Goal: Check status: Check status

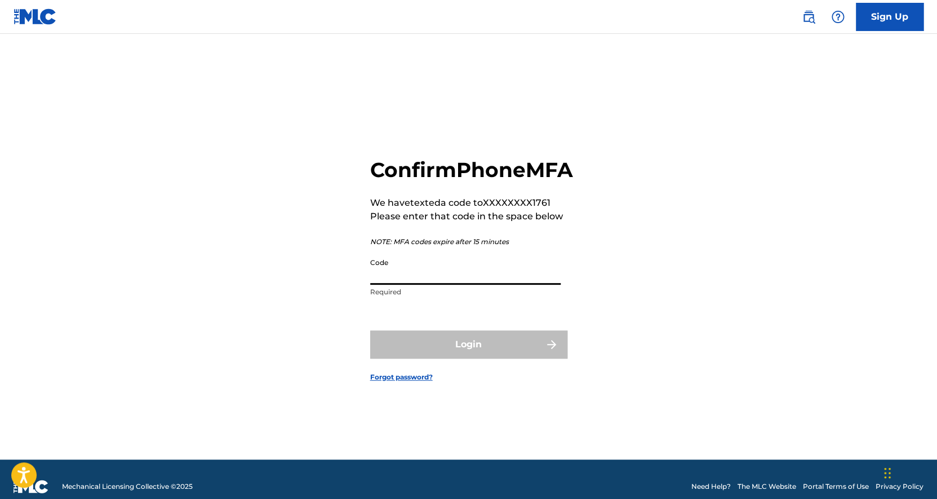
click at [495, 285] on input "Code" at bounding box center [465, 268] width 190 height 32
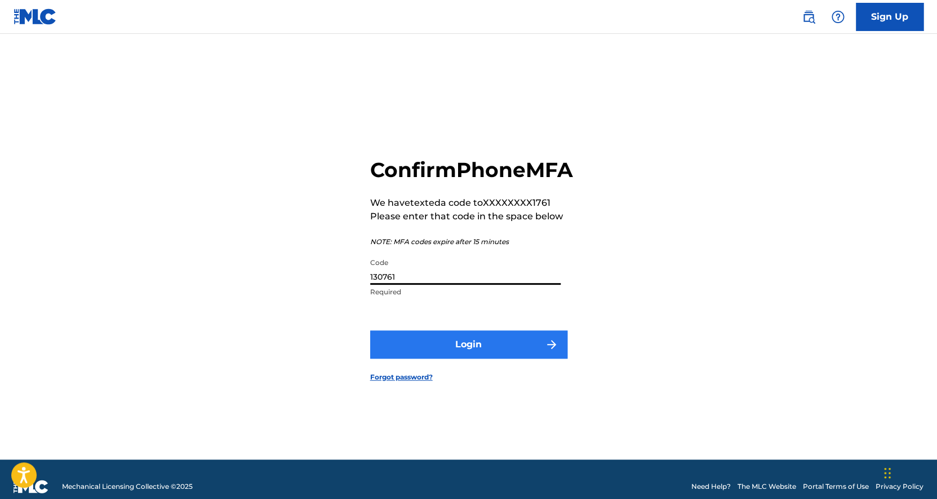
type input "130761"
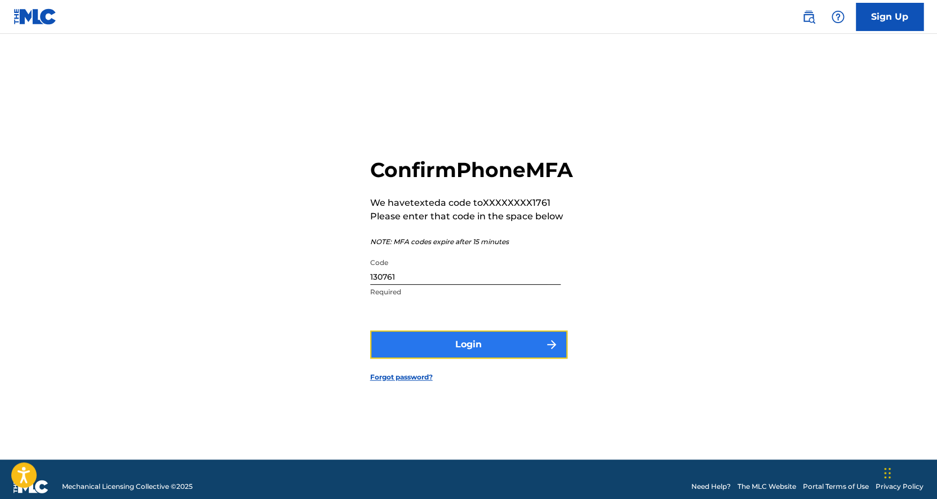
click at [482, 353] on button "Login" at bounding box center [468, 344] width 197 height 28
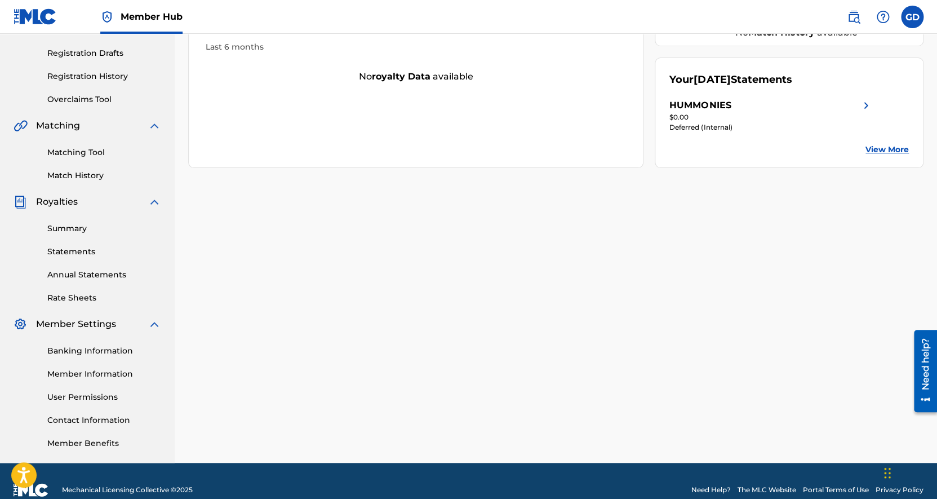
scroll to position [200, 0]
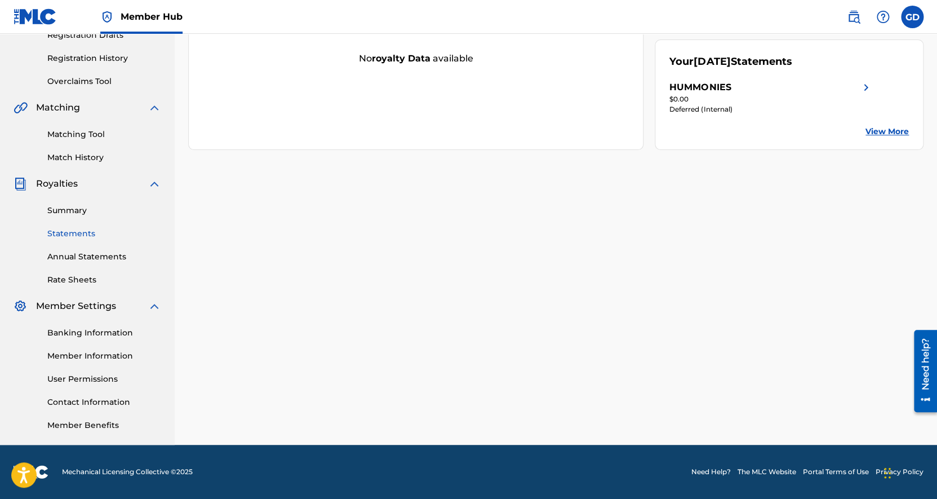
click at [81, 234] on link "Statements" at bounding box center [104, 234] width 114 height 12
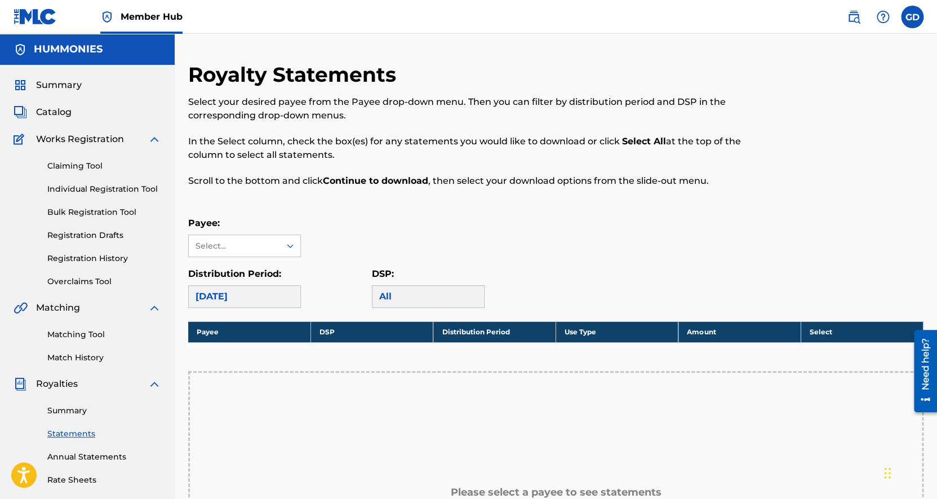
click at [285, 294] on div "[DATE]" at bounding box center [244, 296] width 113 height 23
click at [288, 244] on icon at bounding box center [290, 245] width 11 height 11
click at [283, 269] on div "HUMMONIES" at bounding box center [245, 271] width 112 height 28
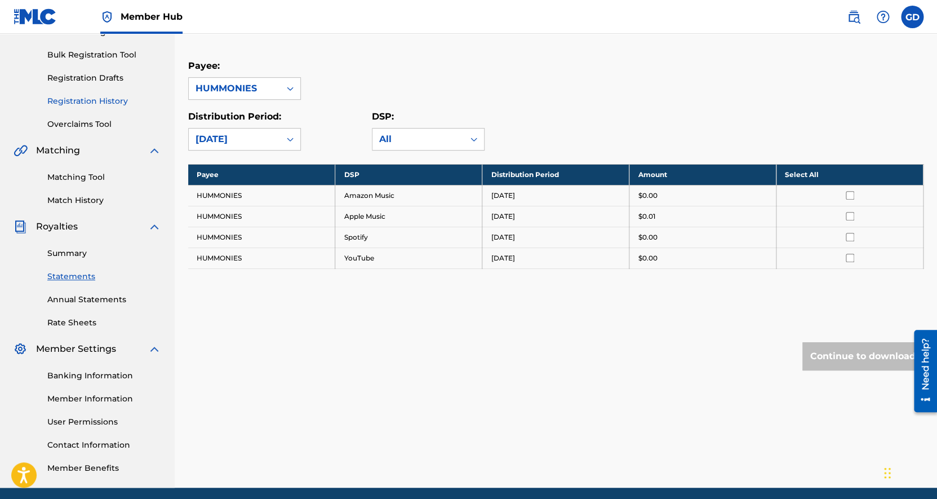
scroll to position [157, 0]
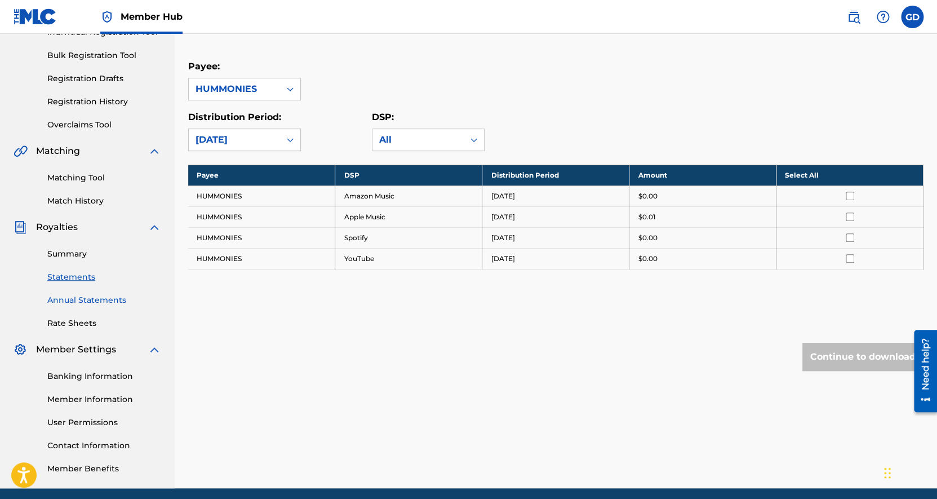
click at [104, 300] on link "Annual Statements" at bounding box center [104, 300] width 114 height 12
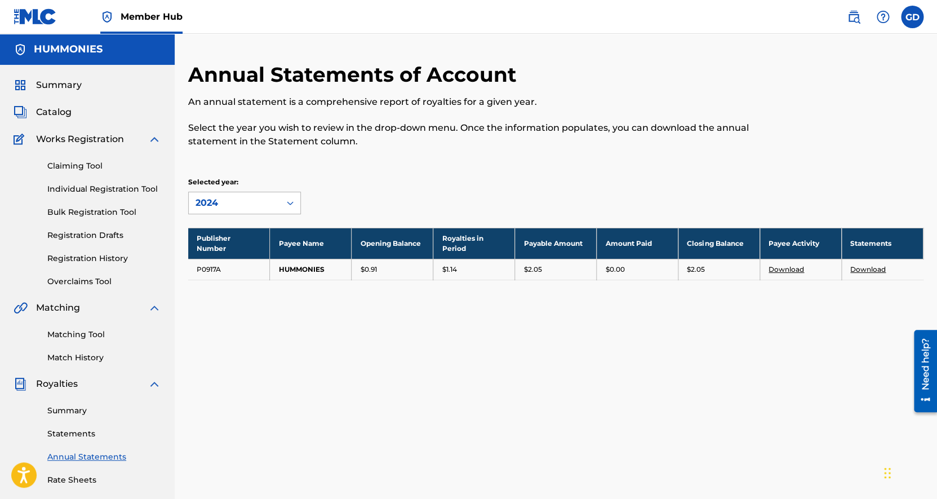
click at [291, 203] on icon at bounding box center [290, 203] width 7 height 4
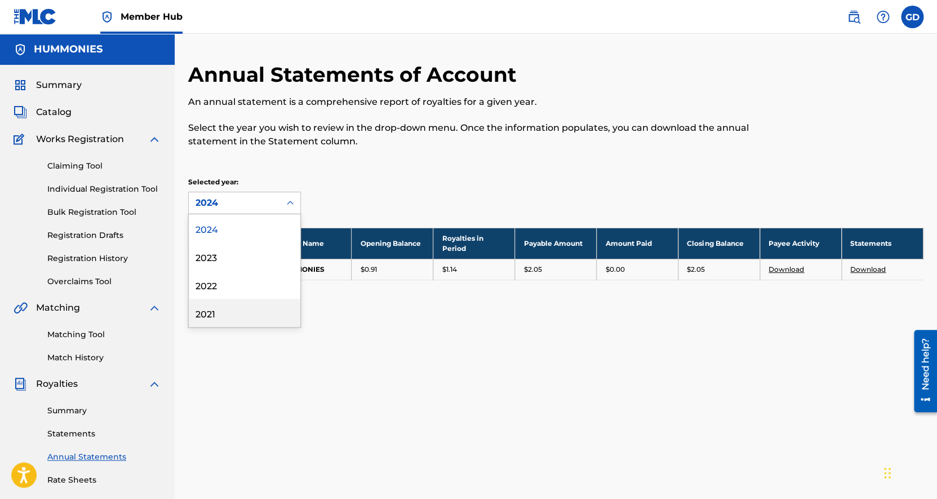
click at [242, 310] on div "2021" at bounding box center [245, 313] width 112 height 28
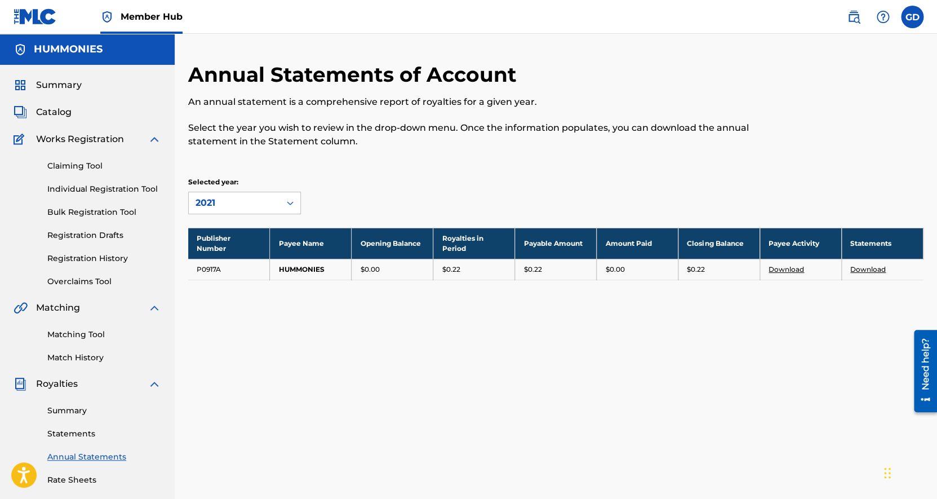
click at [292, 203] on icon at bounding box center [290, 203] width 7 height 4
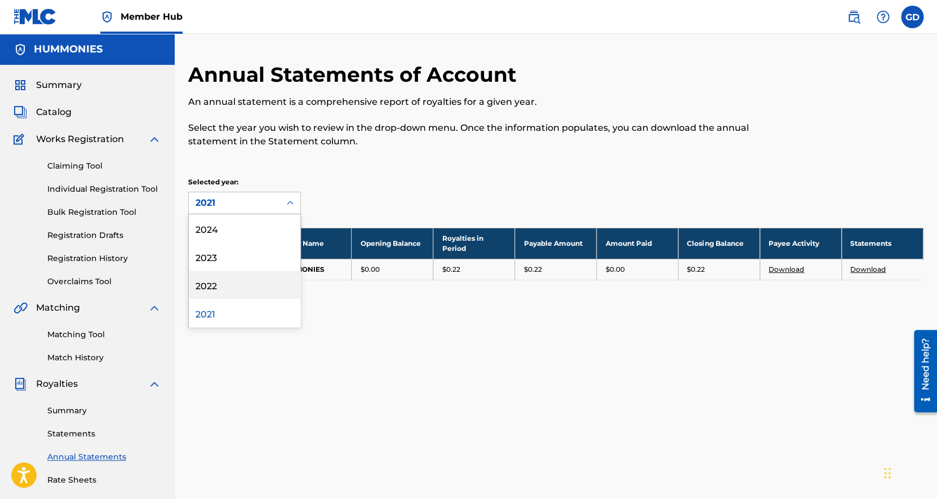
click at [259, 293] on div "2022" at bounding box center [245, 284] width 112 height 28
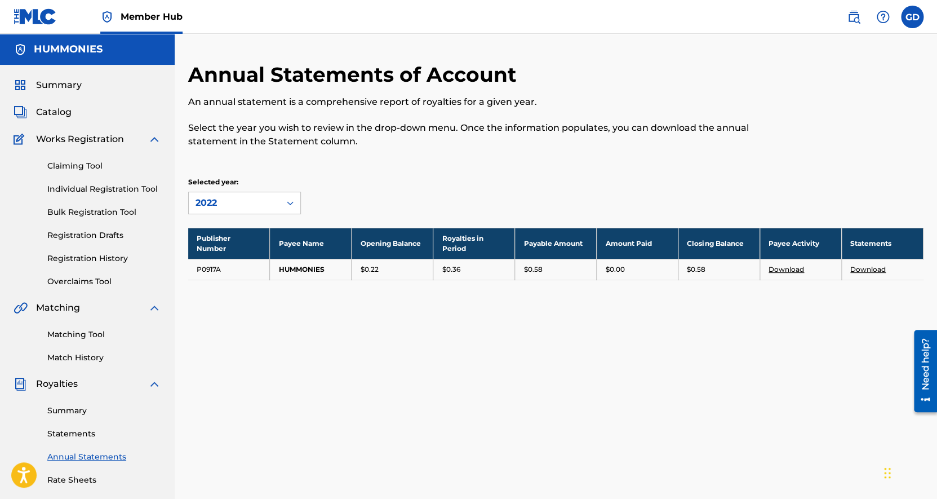
click at [291, 201] on icon at bounding box center [290, 202] width 11 height 11
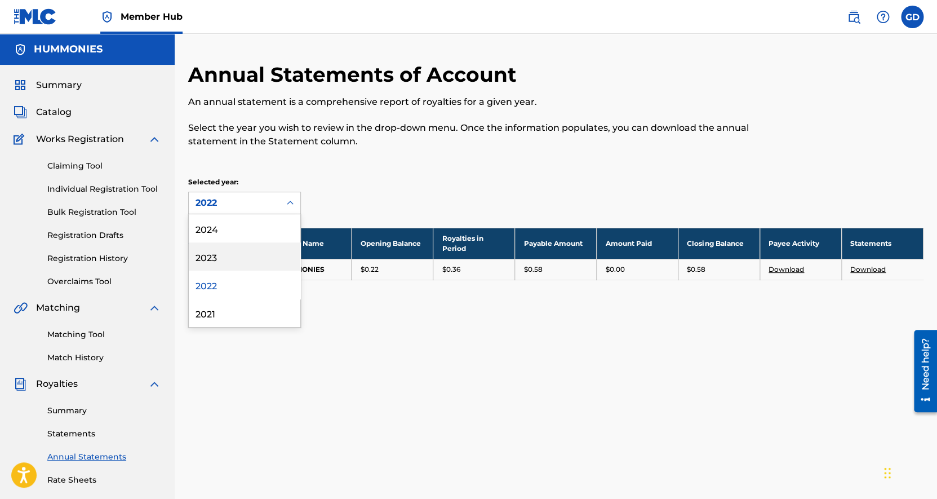
click at [258, 263] on div "2023" at bounding box center [245, 256] width 112 height 28
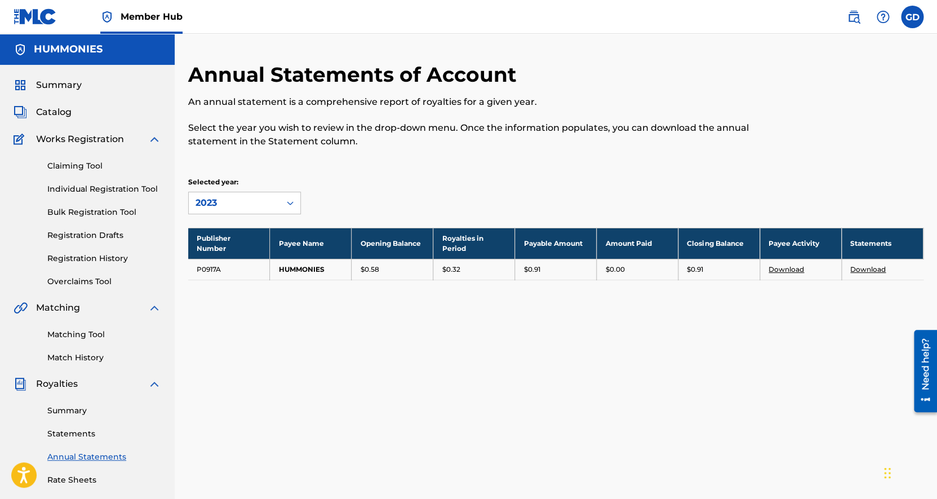
click at [291, 200] on icon at bounding box center [290, 202] width 11 height 11
click at [275, 224] on div "2024" at bounding box center [245, 228] width 112 height 28
click at [288, 203] on icon at bounding box center [290, 203] width 7 height 4
click at [618, 161] on div "Annual Statements of Account An annual statement is a comprehensive report of r…" at bounding box center [471, 111] width 566 height 99
